Goal: Information Seeking & Learning: Learn about a topic

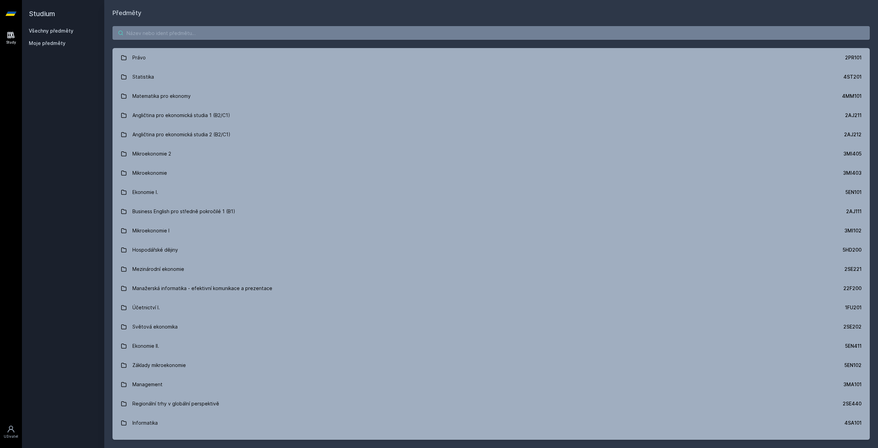
click at [156, 30] on input "search" at bounding box center [490, 33] width 757 height 14
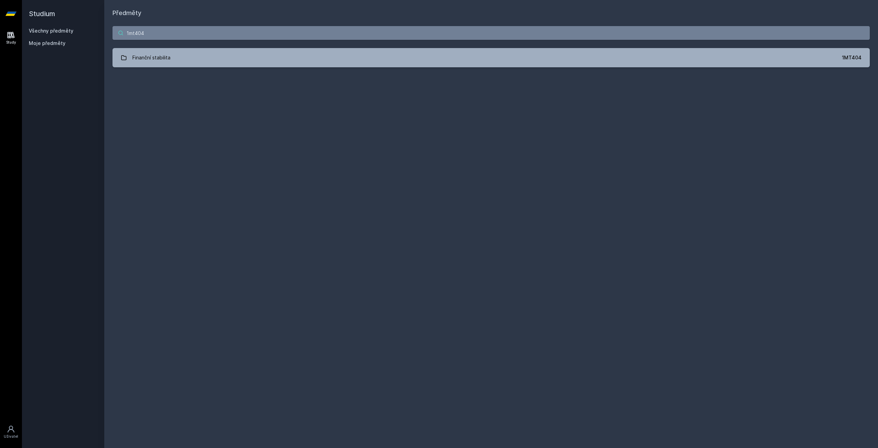
type input "1mt404"
click at [225, 68] on div "1mt404 Finanční stabilita 1MT404 Jejda, něco se pokazilo." at bounding box center [491, 47] width 774 height 58
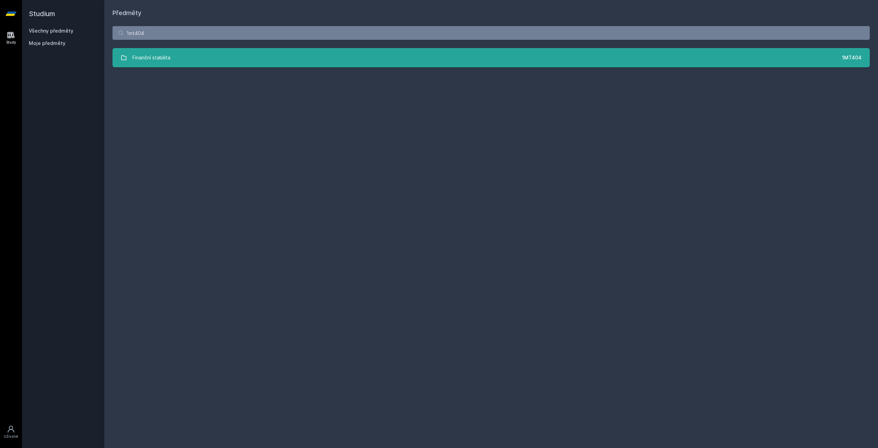
click at [226, 63] on link "Finanční stabilita 1MT404" at bounding box center [490, 57] width 757 height 19
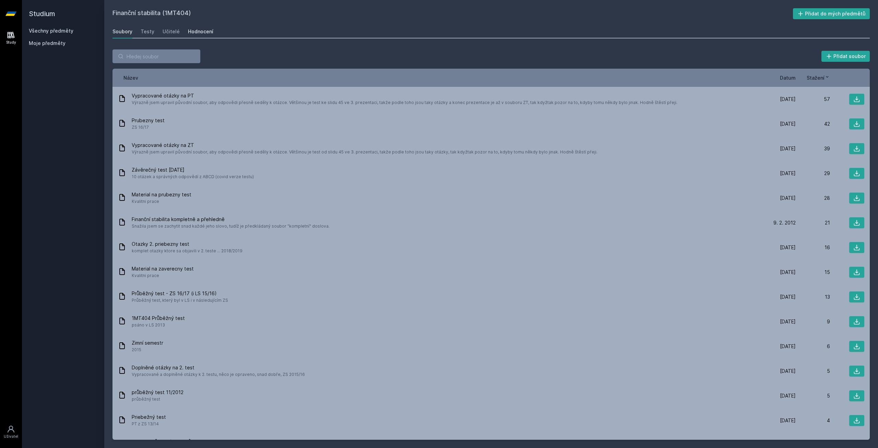
click at [193, 32] on div "Hodnocení" at bounding box center [200, 31] width 25 height 7
click at [158, 58] on input "search" at bounding box center [156, 56] width 88 height 14
type input "1mt401"
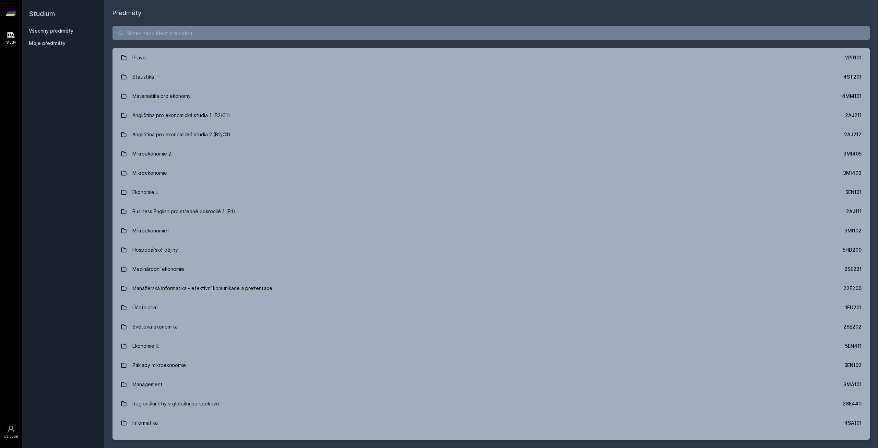
click at [128, 27] on input "search" at bounding box center [490, 33] width 757 height 14
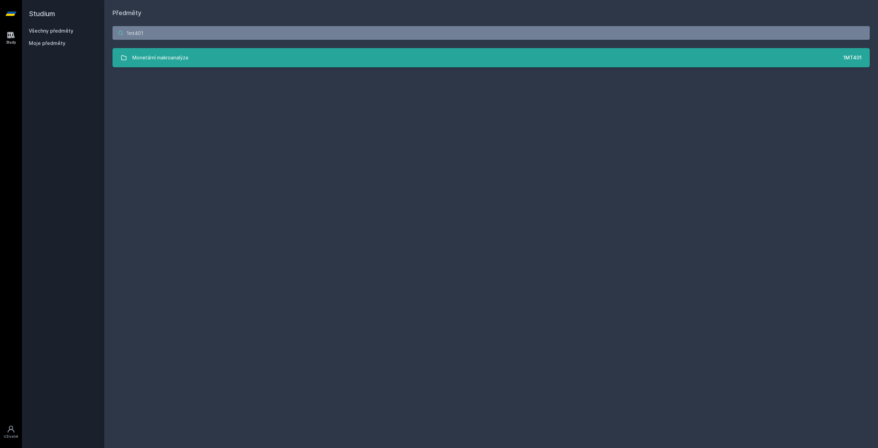
type input "1mt401"
click at [271, 62] on link "Monetární makroanalýza 1MT401" at bounding box center [490, 57] width 757 height 19
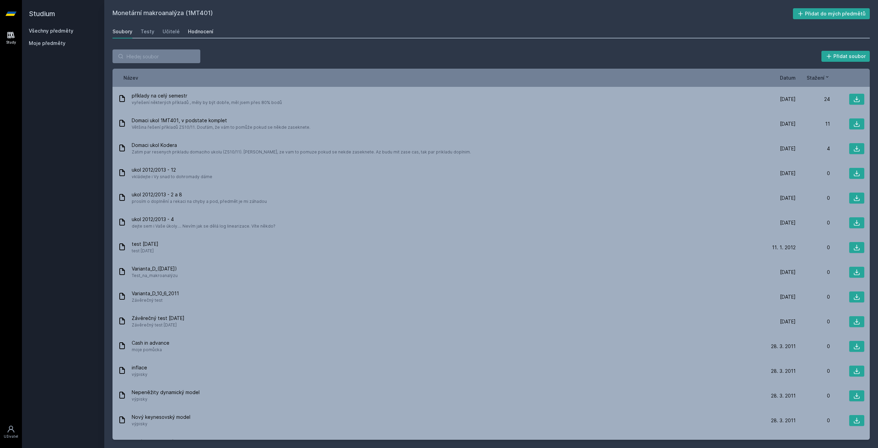
click at [197, 34] on div "Hodnocení" at bounding box center [200, 31] width 25 height 7
click at [13, 14] on icon at bounding box center [10, 14] width 11 height 4
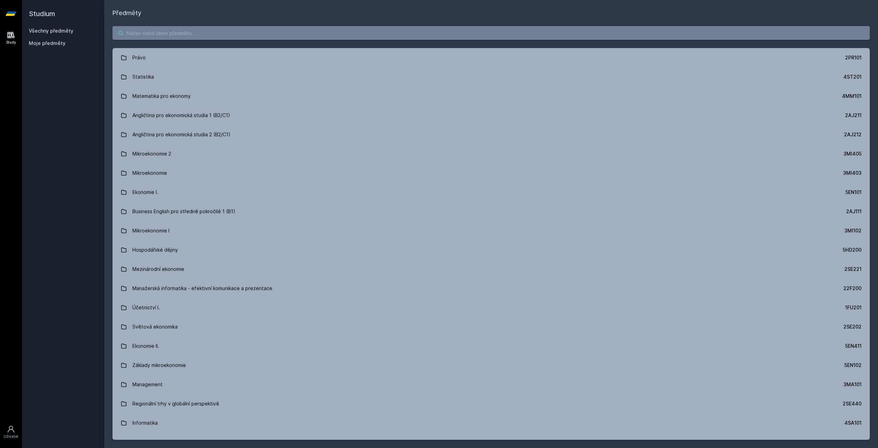
click at [138, 39] on input "search" at bounding box center [490, 33] width 757 height 14
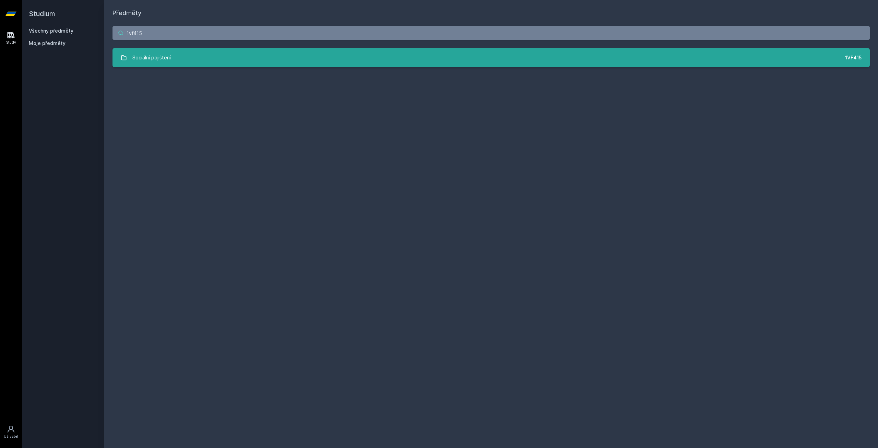
type input "1vf415"
click at [141, 53] on div "Sociální pojištění" at bounding box center [151, 58] width 38 height 14
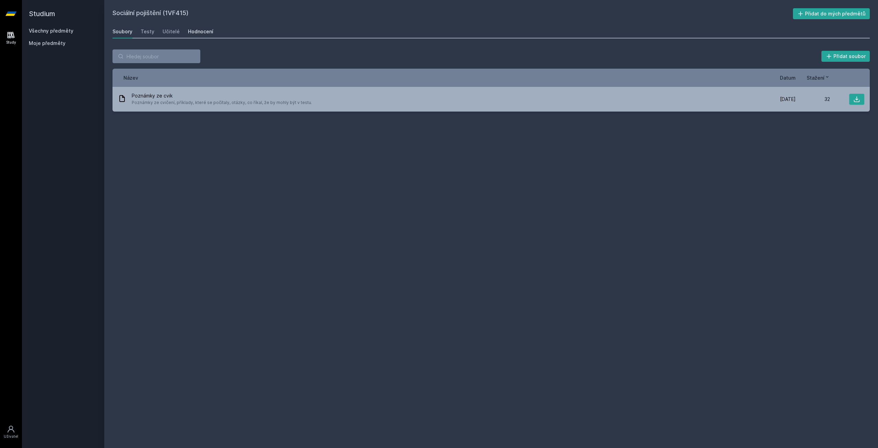
click at [188, 29] on div "Hodnocení" at bounding box center [200, 31] width 25 height 7
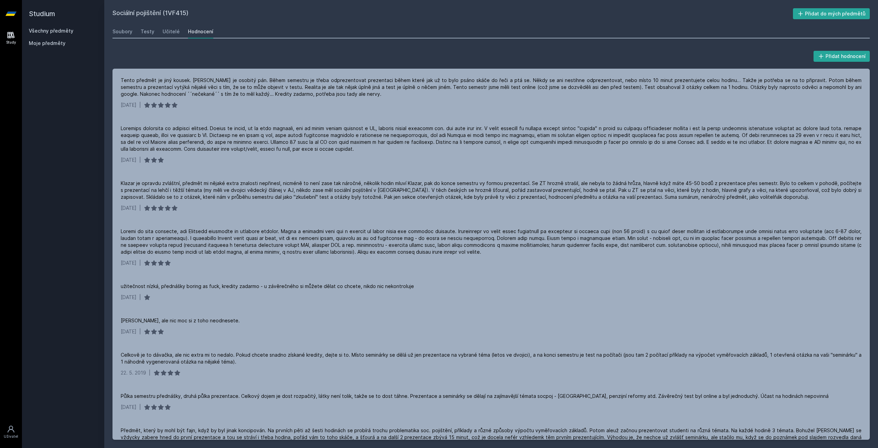
click at [15, 14] on icon at bounding box center [10, 13] width 11 height 27
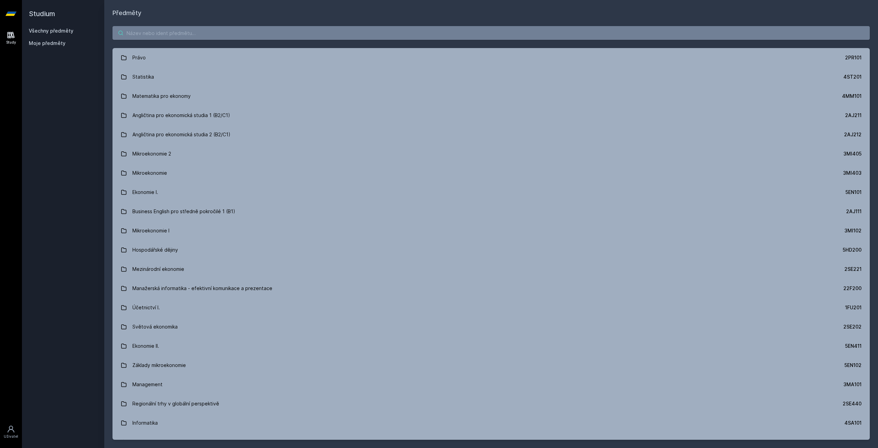
click at [183, 35] on input "search" at bounding box center [490, 33] width 757 height 14
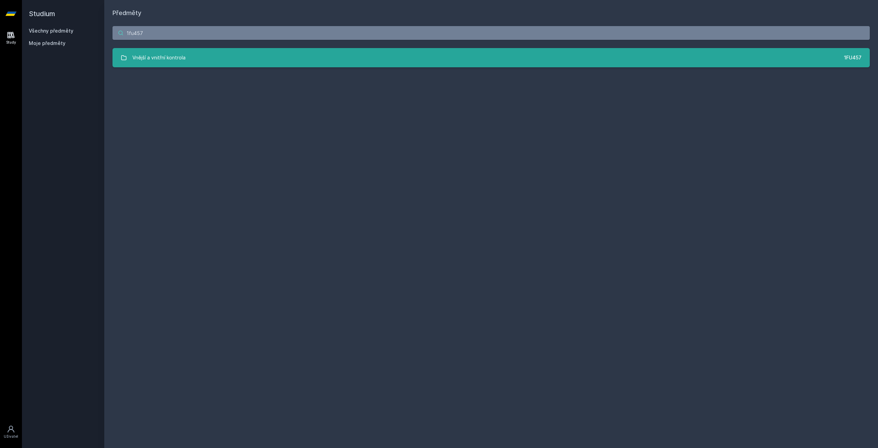
type input "1fu457"
click at [199, 55] on link "Vnější a vnitřní kontrola 1FU457" at bounding box center [490, 57] width 757 height 19
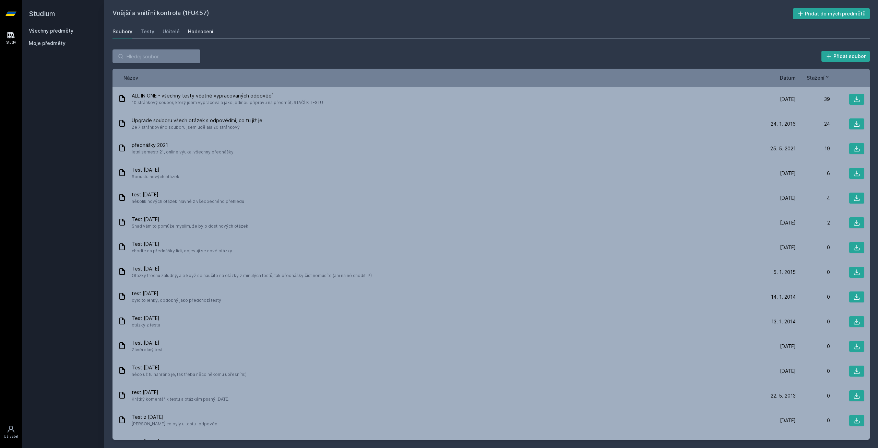
click at [203, 36] on link "Hodnocení" at bounding box center [200, 32] width 25 height 14
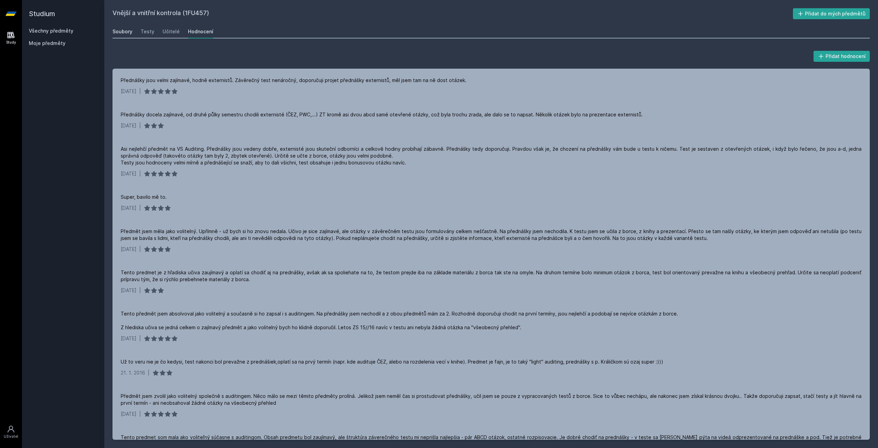
click at [124, 32] on div "Soubory" at bounding box center [122, 31] width 20 height 7
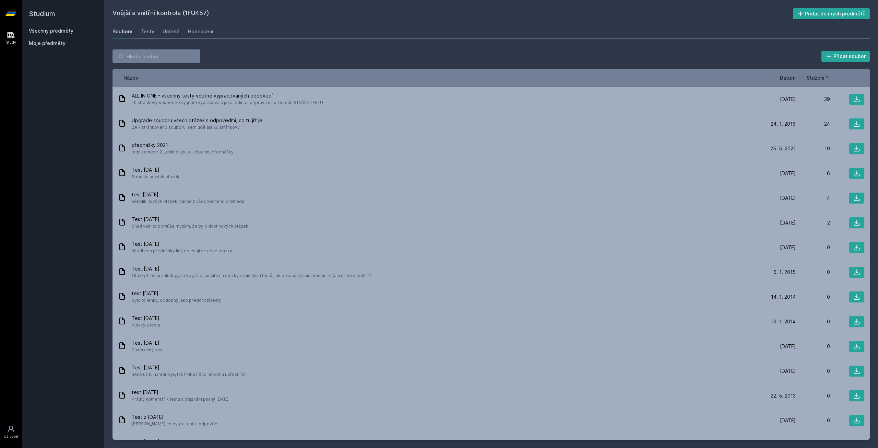
click at [795, 76] on span "Datum" at bounding box center [788, 77] width 16 height 7
click at [31, 13] on h2 "Studium" at bounding box center [63, 13] width 69 height 27
click at [16, 12] on icon at bounding box center [10, 14] width 11 height 4
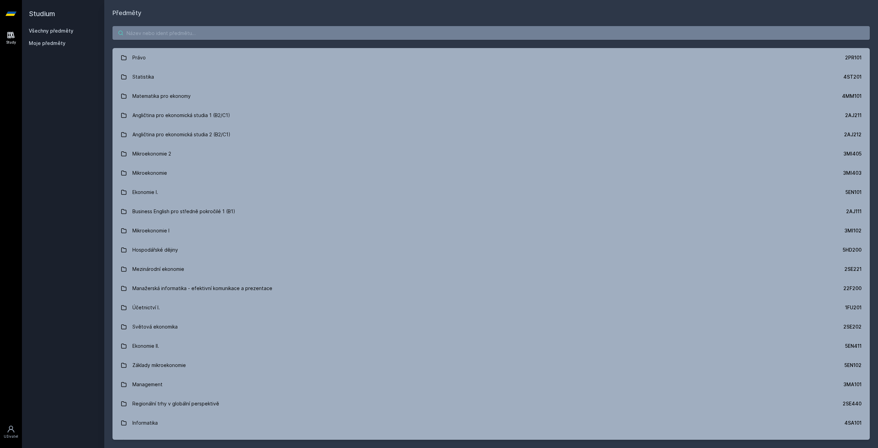
click at [147, 34] on input "search" at bounding box center [490, 33] width 757 height 14
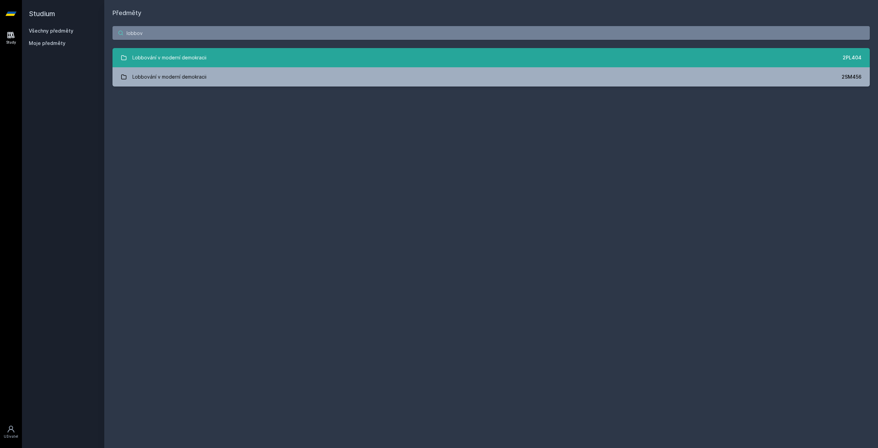
type input "lobbov"
click at [504, 55] on link "Lobbování v moderní demokracii 2PL404" at bounding box center [490, 57] width 757 height 19
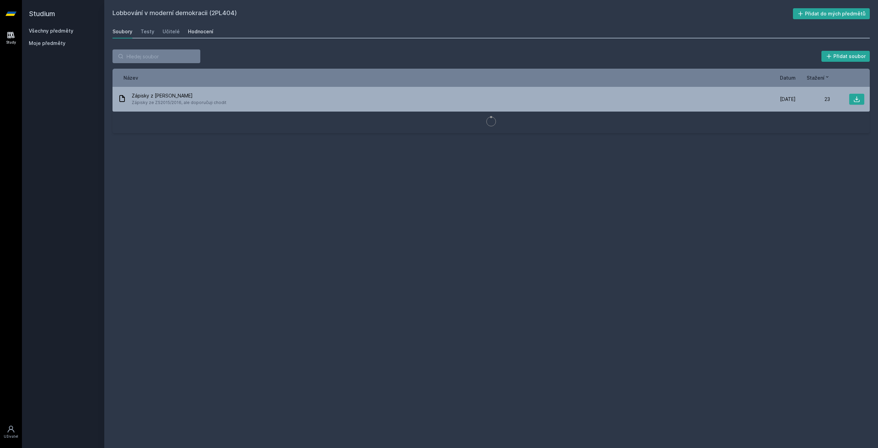
click at [201, 32] on div "Hodnocení" at bounding box center [200, 31] width 25 height 7
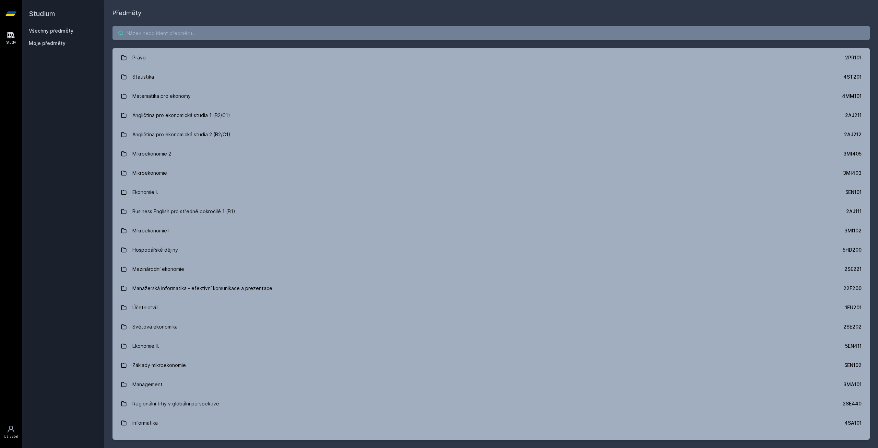
click at [194, 36] on input "search" at bounding box center [490, 33] width 757 height 14
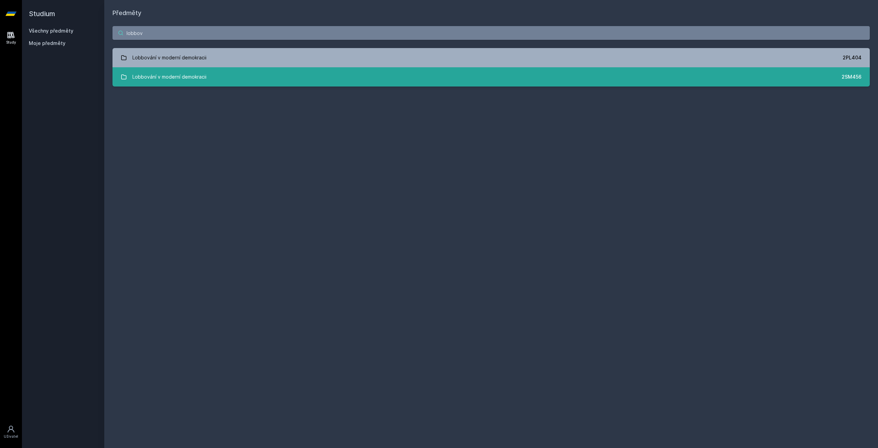
type input "lobbov"
click at [226, 73] on link "Lobbování v moderní demokracii 2SM456" at bounding box center [490, 76] width 757 height 19
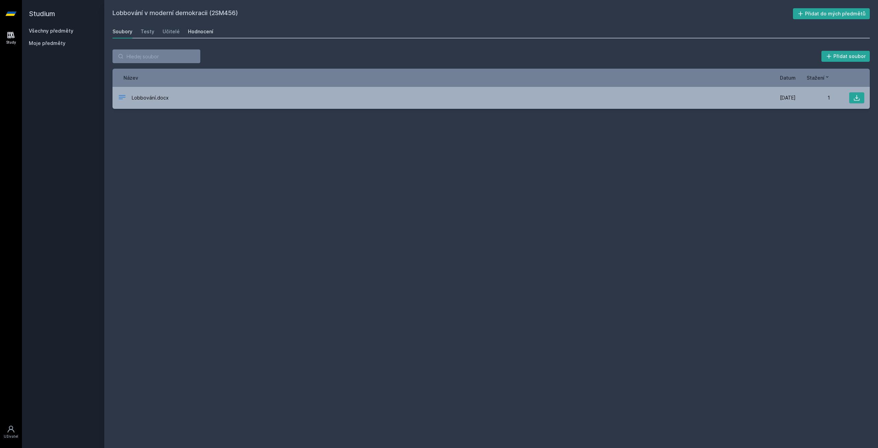
click at [203, 37] on link "Hodnocení" at bounding box center [200, 32] width 25 height 14
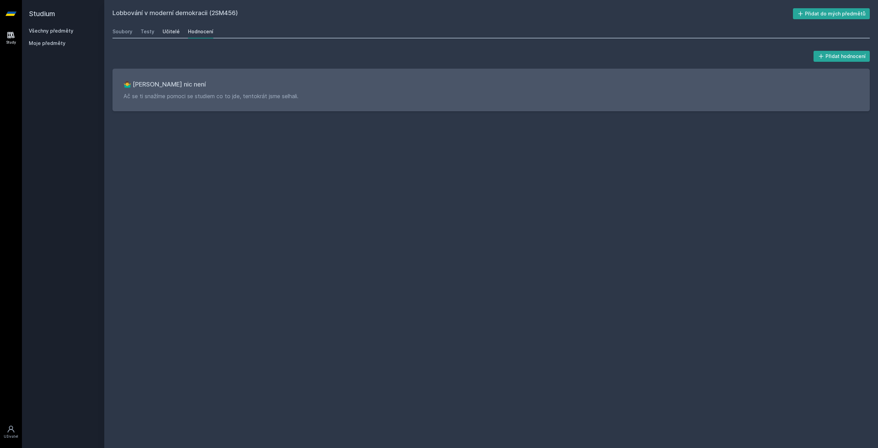
click at [174, 32] on div "Učitelé" at bounding box center [171, 31] width 17 height 7
click at [145, 32] on div "Testy" at bounding box center [148, 31] width 14 height 7
click at [188, 32] on div "Hodnocení" at bounding box center [200, 31] width 25 height 7
click at [119, 34] on div "Soubory" at bounding box center [122, 31] width 20 height 7
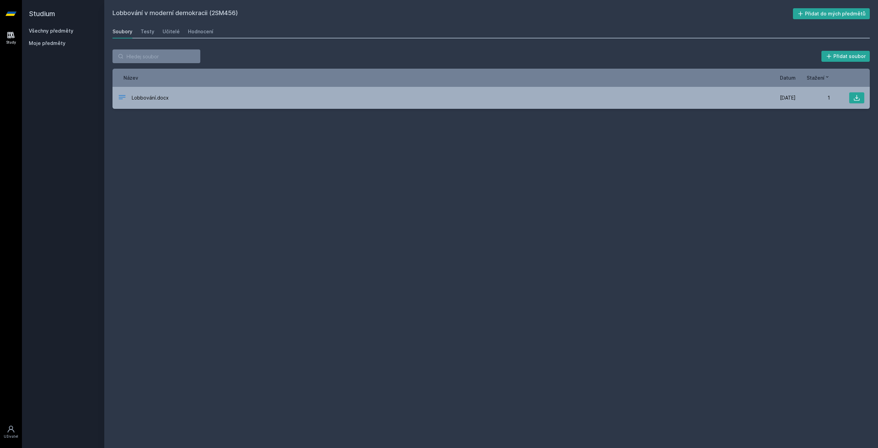
click at [7, 13] on icon at bounding box center [10, 13] width 11 height 27
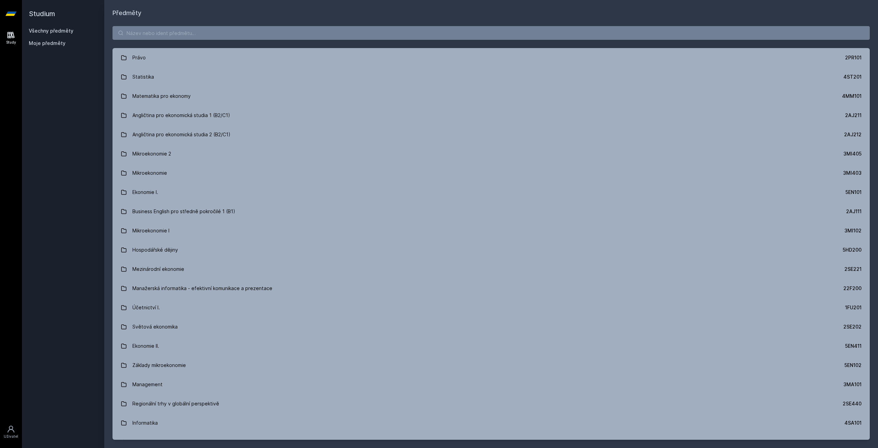
click at [204, 22] on div "Právo 2PR101 Statistika 4ST201 Matematika pro ekonomy 4MM101 Angličtina pro eko…" at bounding box center [491, 233] width 774 height 430
click at [204, 28] on input "search" at bounding box center [490, 33] width 757 height 14
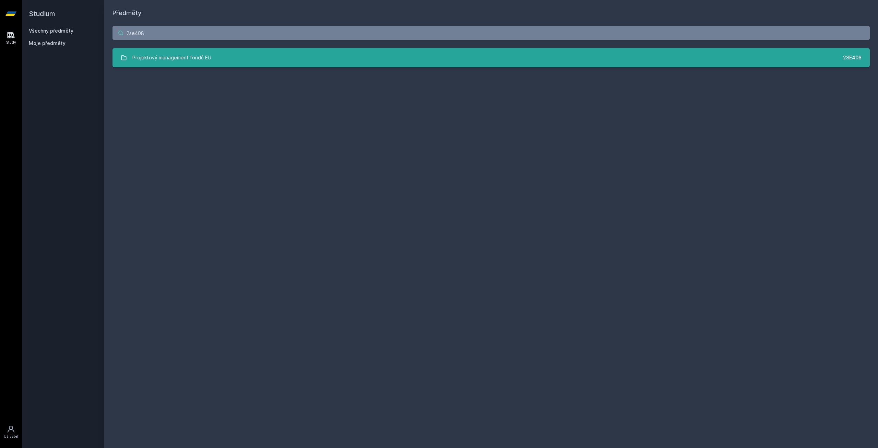
type input "2se408"
click at [226, 60] on link "Projektový management fondů EU 2SE408" at bounding box center [490, 57] width 757 height 19
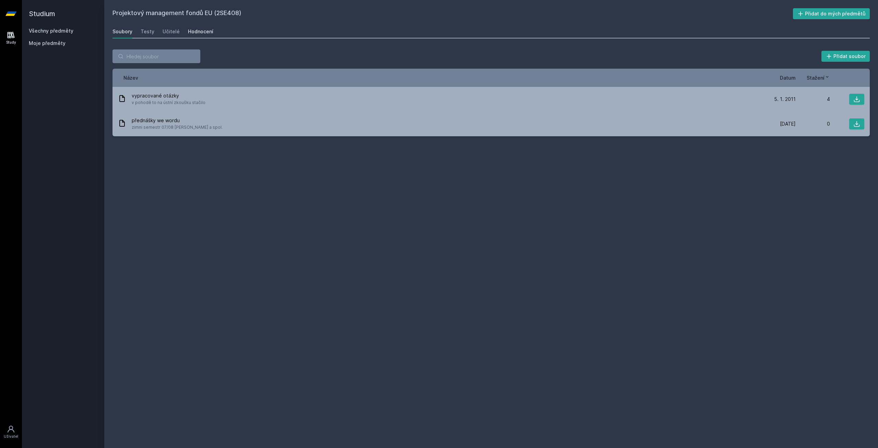
click at [199, 31] on div "Hodnocení" at bounding box center [200, 31] width 25 height 7
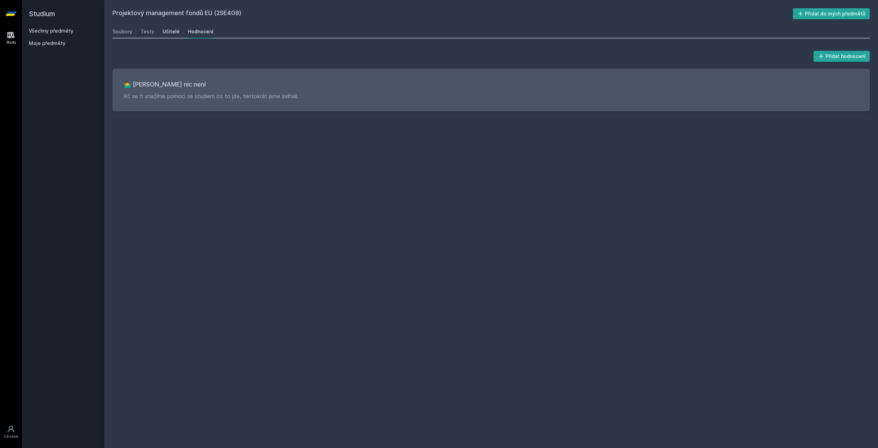
click at [166, 28] on link "Učitelé" at bounding box center [171, 32] width 17 height 14
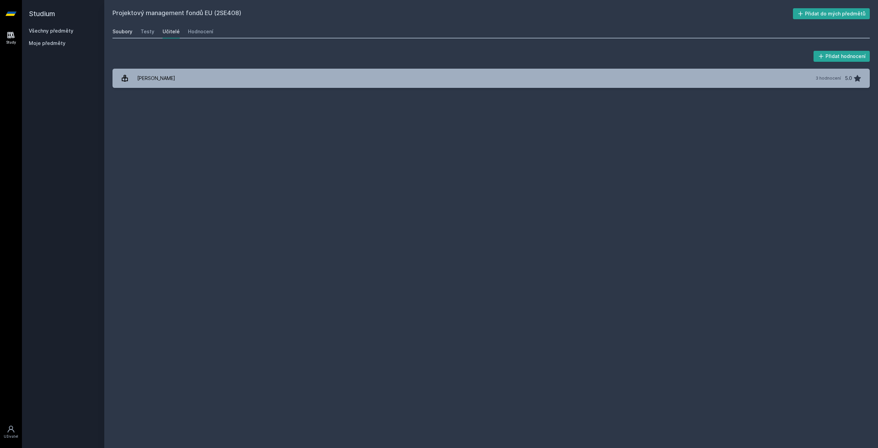
click at [125, 34] on div "Soubory" at bounding box center [122, 31] width 20 height 7
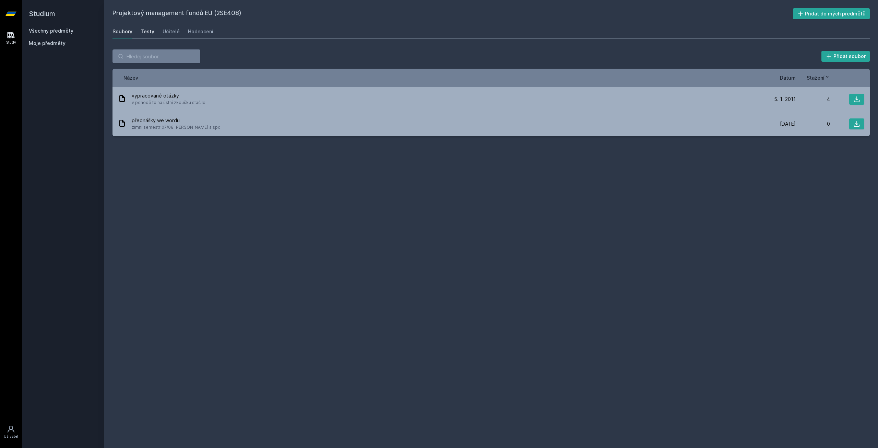
click at [148, 33] on div "Testy" at bounding box center [148, 31] width 14 height 7
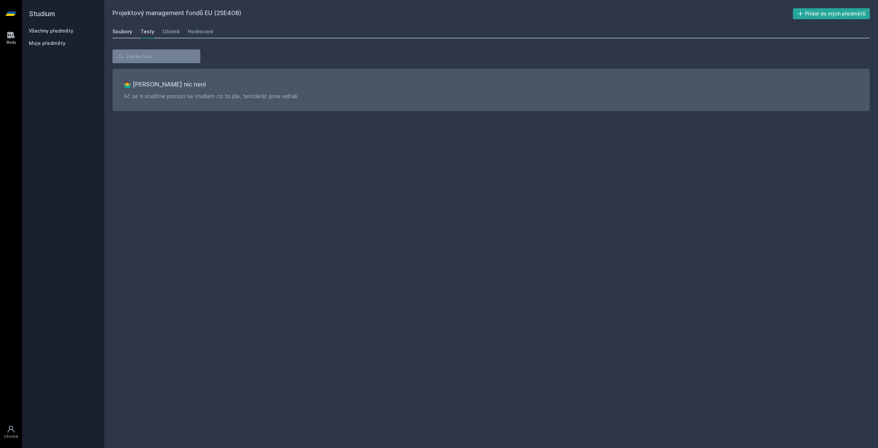
click at [127, 34] on div "Soubory" at bounding box center [122, 31] width 20 height 7
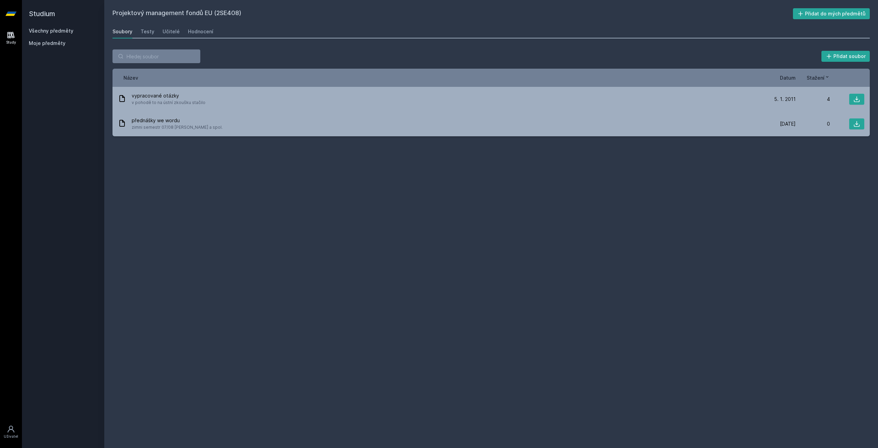
click at [8, 14] on icon at bounding box center [10, 14] width 11 height 4
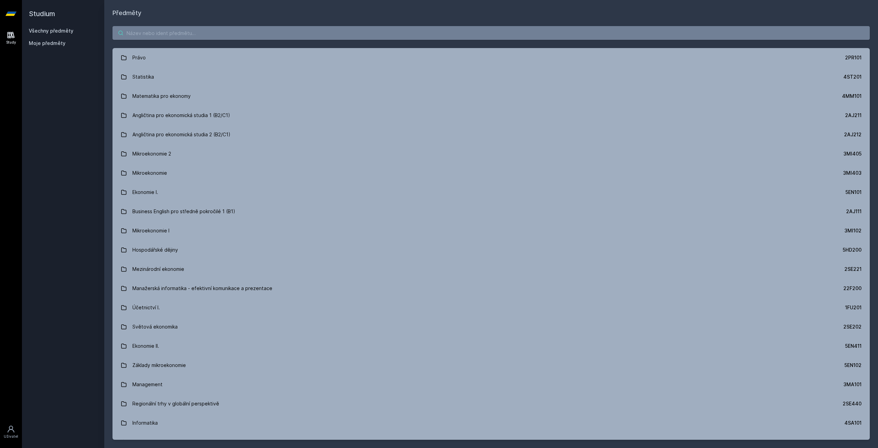
click at [176, 29] on input "search" at bounding box center [490, 33] width 757 height 14
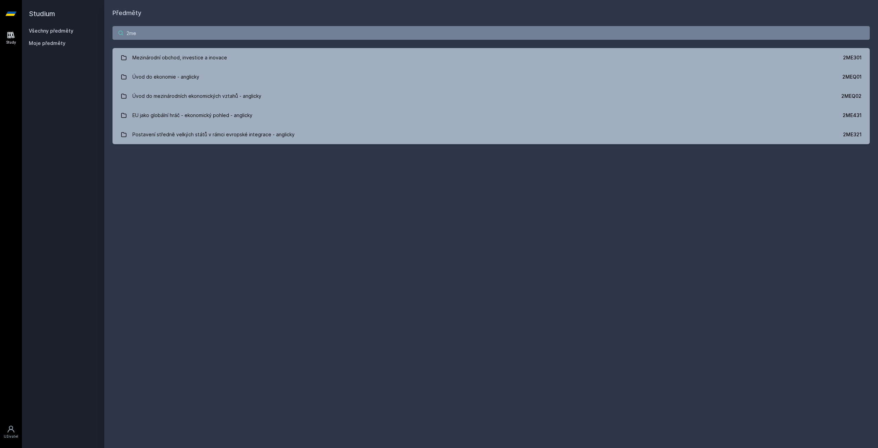
drag, startPoint x: 146, startPoint y: 36, endPoint x: 131, endPoint y: 33, distance: 16.1
click at [131, 33] on input "2me" at bounding box center [490, 33] width 757 height 14
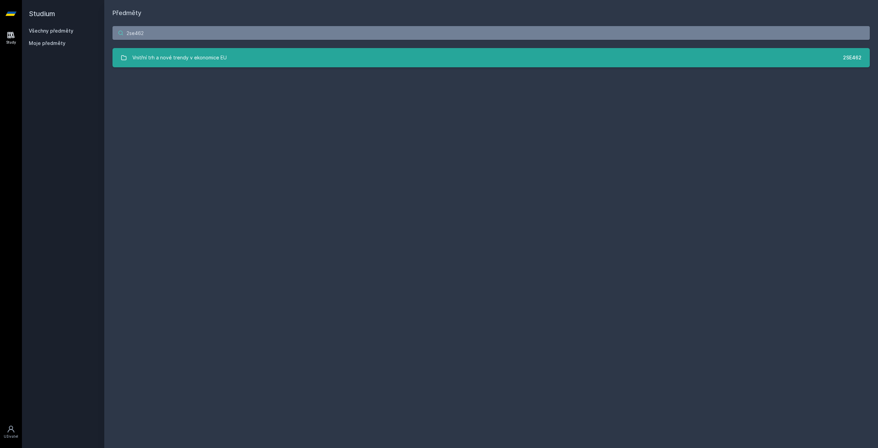
type input "2se462"
click at [143, 61] on div "Vnitřní trh a nové trendy v ekonomice EU" at bounding box center [179, 58] width 94 height 14
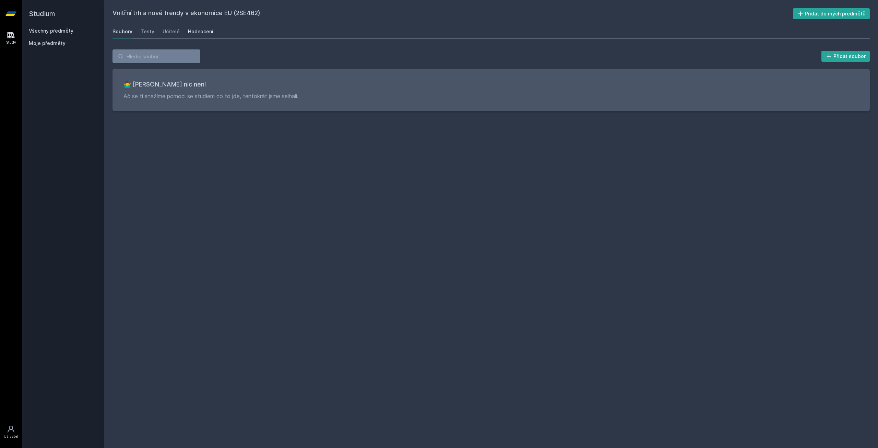
click at [188, 33] on div "Hodnocení" at bounding box center [200, 31] width 25 height 7
click at [164, 33] on div "Učitelé" at bounding box center [171, 31] width 17 height 7
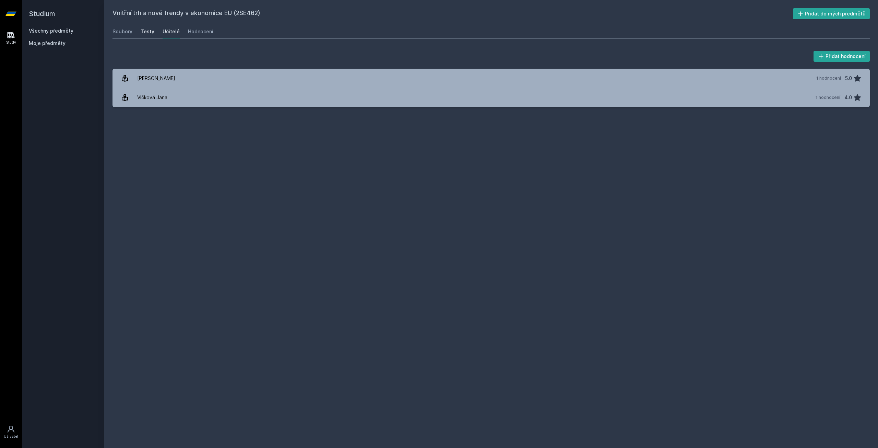
click at [147, 34] on div "Testy" at bounding box center [148, 31] width 14 height 7
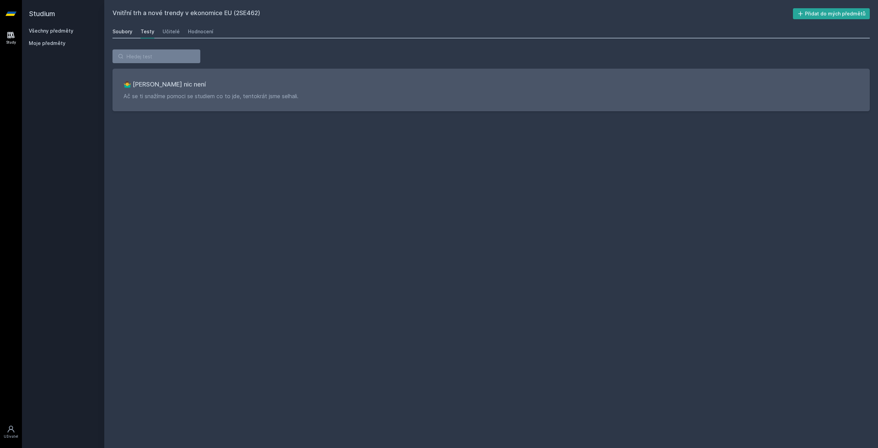
click at [125, 34] on div "Soubory" at bounding box center [122, 31] width 20 height 7
click at [207, 33] on div "Hodnocení" at bounding box center [200, 31] width 25 height 7
click at [11, 10] on icon at bounding box center [10, 13] width 11 height 27
